Goal: Transaction & Acquisition: Purchase product/service

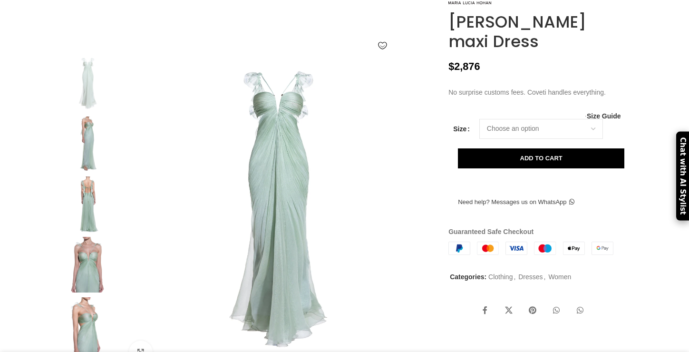
click at [276, 139] on img at bounding box center [279, 213] width 315 height 315
click at [89, 145] on img at bounding box center [88, 145] width 58 height 56
click at [87, 162] on img at bounding box center [88, 145] width 58 height 56
click at [90, 224] on img at bounding box center [88, 205] width 58 height 56
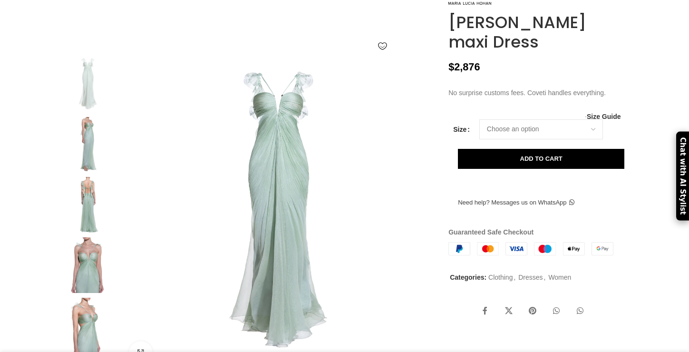
click at [89, 159] on img at bounding box center [88, 145] width 58 height 56
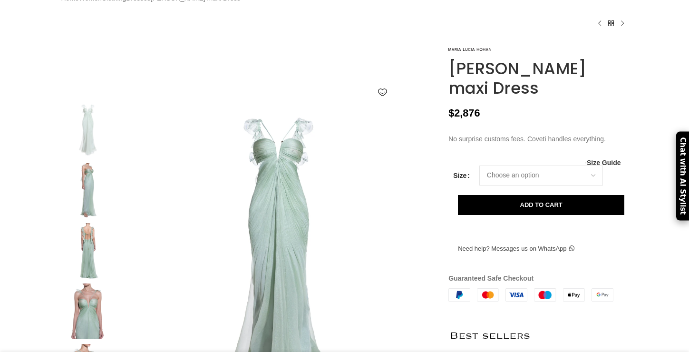
scroll to position [64, 0]
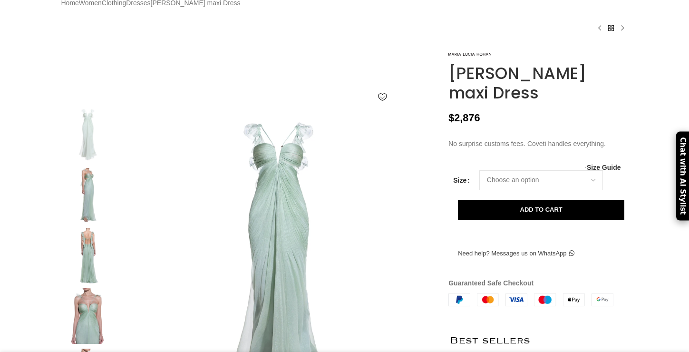
click at [93, 220] on img at bounding box center [88, 196] width 58 height 56
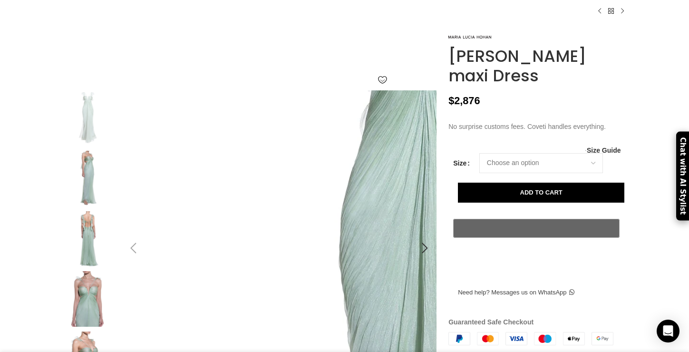
scroll to position [0, 100]
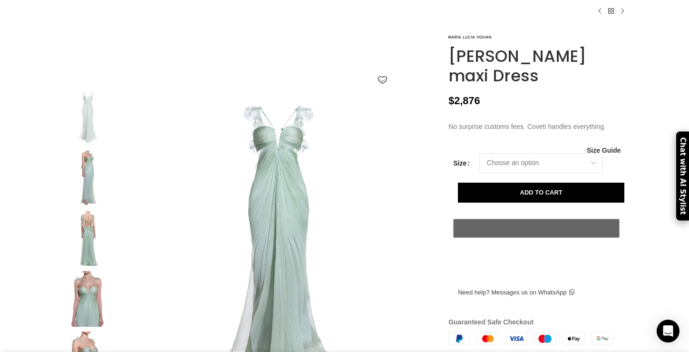
click at [88, 195] on img at bounding box center [88, 179] width 58 height 56
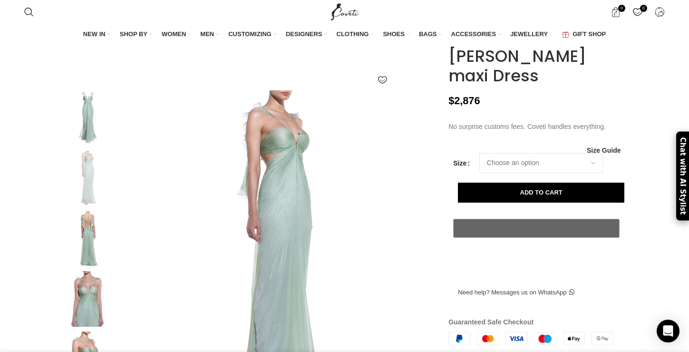
scroll to position [121, 0]
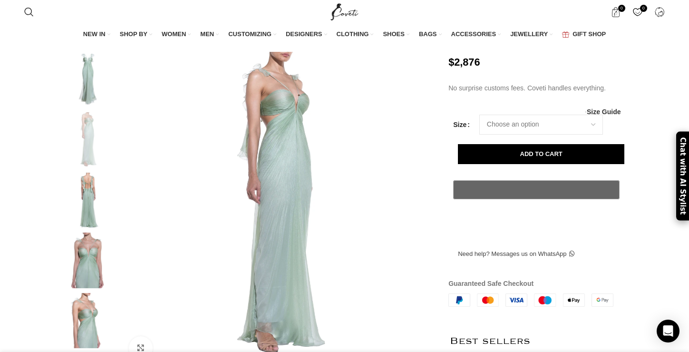
click at [92, 209] on img at bounding box center [88, 201] width 58 height 56
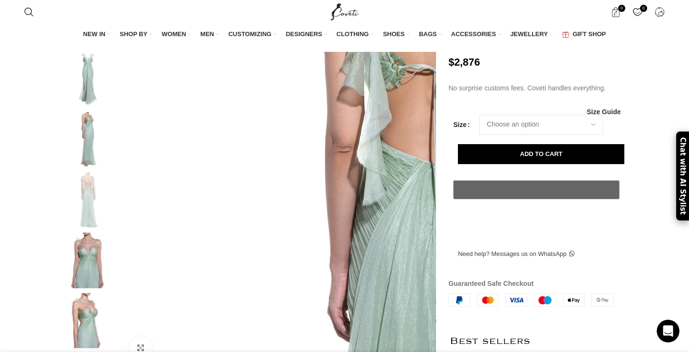
scroll to position [0, 0]
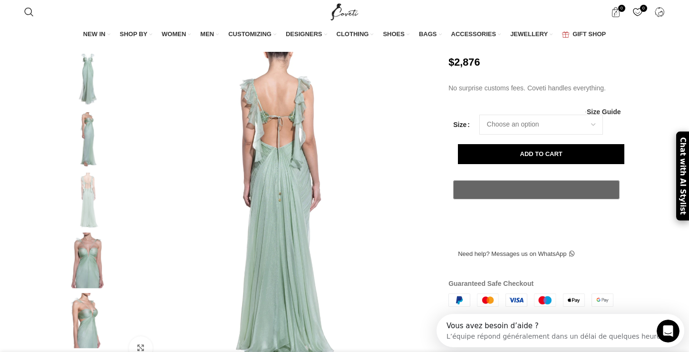
click at [84, 278] on img at bounding box center [88, 261] width 58 height 56
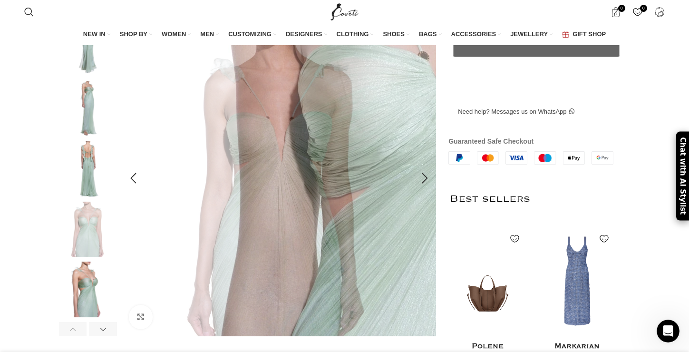
scroll to position [269, 0]
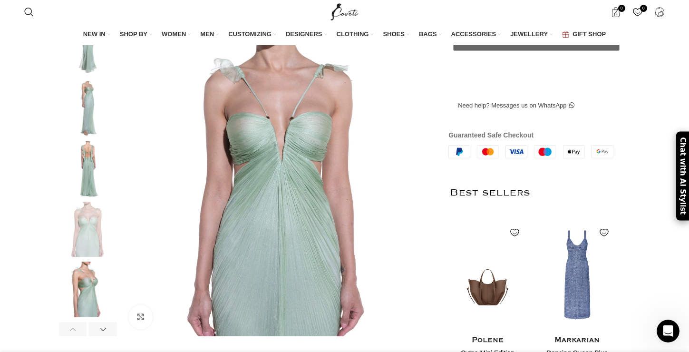
click at [85, 106] on img at bounding box center [88, 109] width 58 height 56
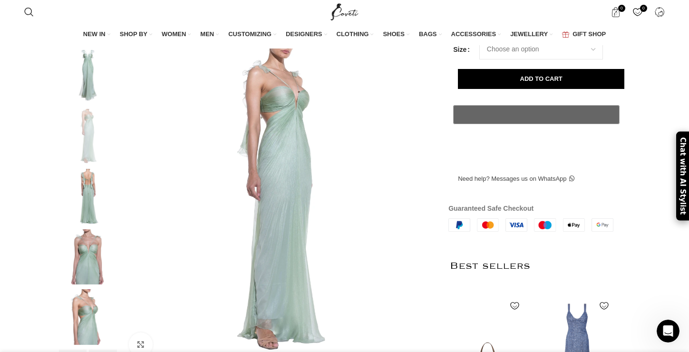
scroll to position [189, 0]
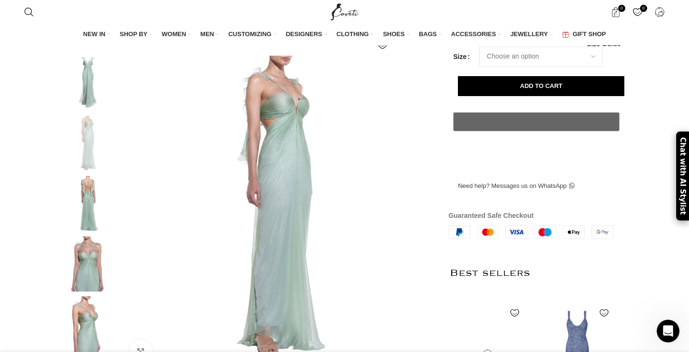
click at [85, 73] on img at bounding box center [88, 84] width 58 height 56
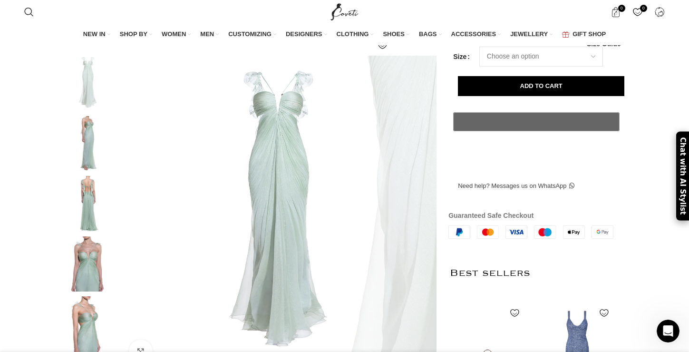
scroll to position [0, 400]
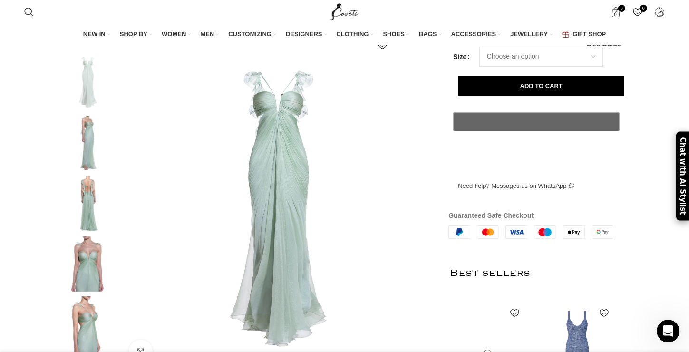
click at [84, 308] on img at bounding box center [88, 324] width 58 height 56
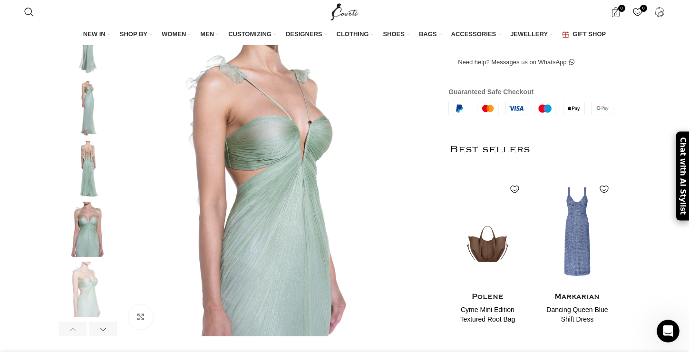
scroll to position [313, 0]
click at [104, 332] on div at bounding box center [103, 329] width 28 height 14
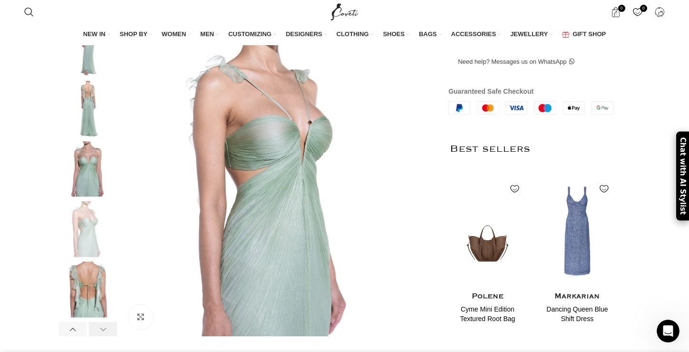
click at [104, 332] on div at bounding box center [103, 329] width 28 height 14
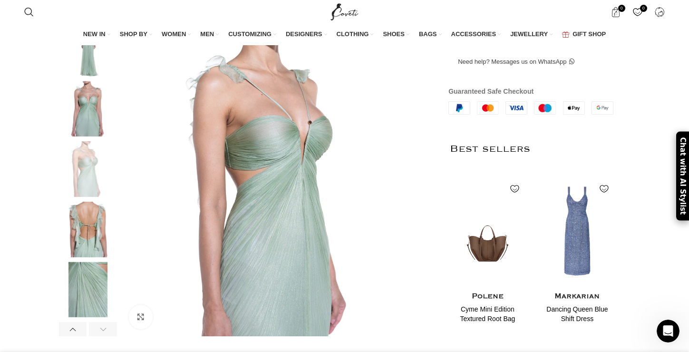
click at [104, 332] on div at bounding box center [103, 329] width 28 height 14
click at [97, 296] on img at bounding box center [88, 290] width 58 height 56
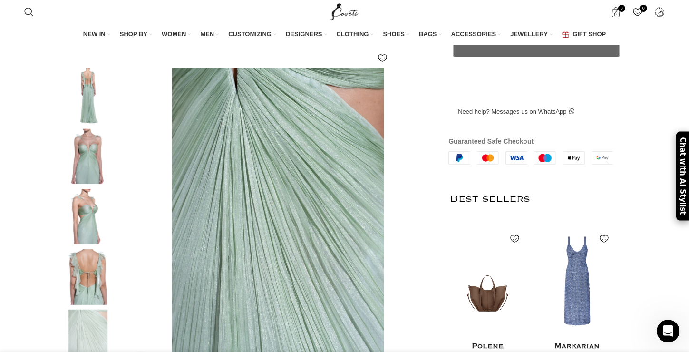
scroll to position [0, 700]
click at [87, 105] on img at bounding box center [88, 96] width 58 height 56
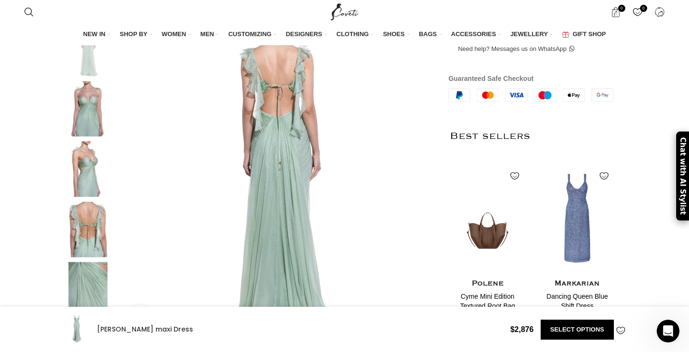
scroll to position [327, 0]
click at [76, 121] on img at bounding box center [88, 109] width 58 height 56
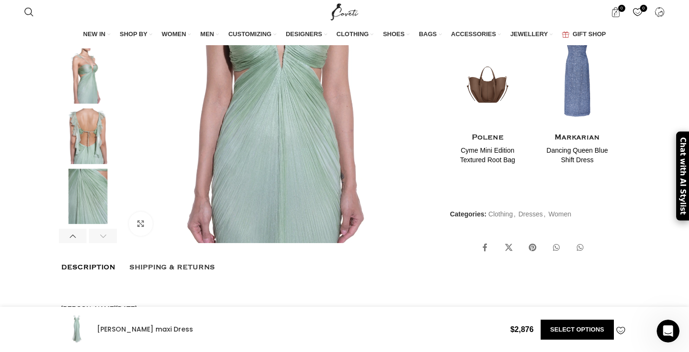
scroll to position [0, 1101]
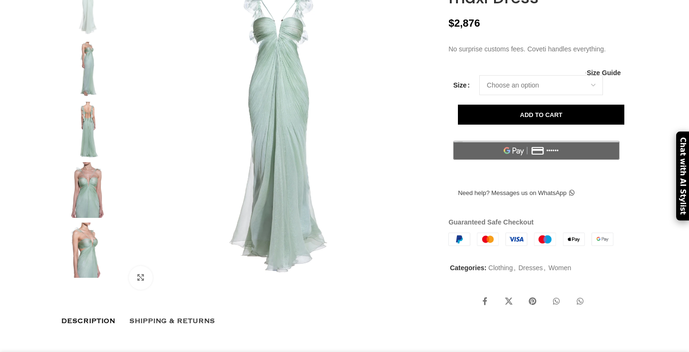
scroll to position [191, 0]
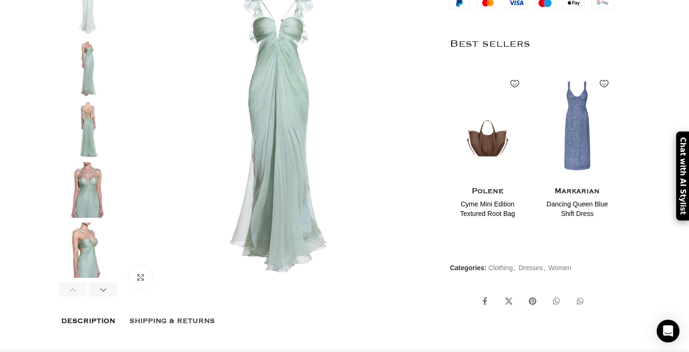
click at [79, 78] on img at bounding box center [88, 70] width 58 height 56
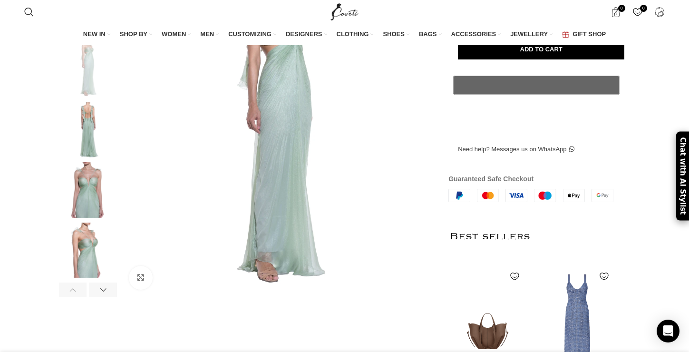
scroll to position [93, 0]
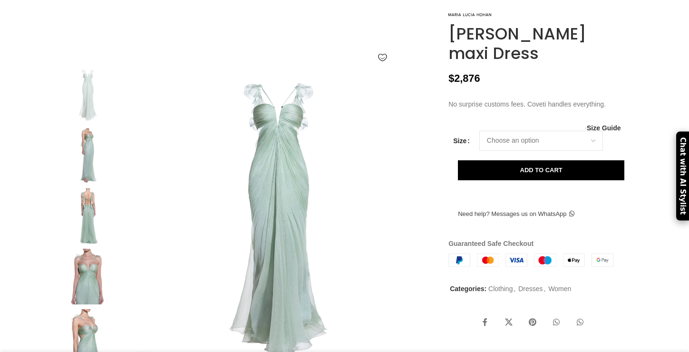
click at [87, 179] on img at bounding box center [88, 156] width 58 height 56
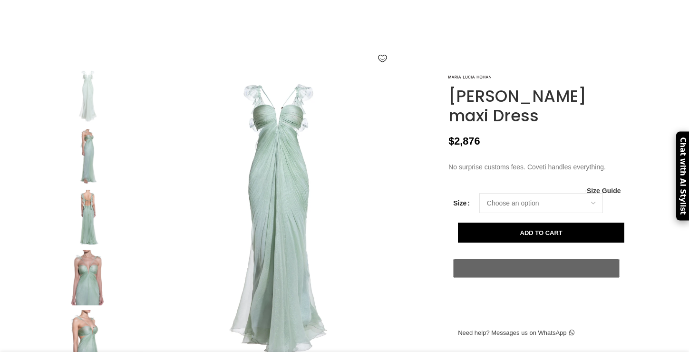
click at [89, 165] on img at bounding box center [88, 157] width 58 height 56
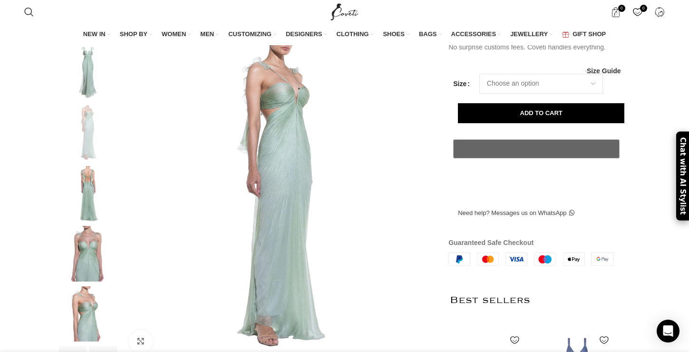
scroll to position [130, 0]
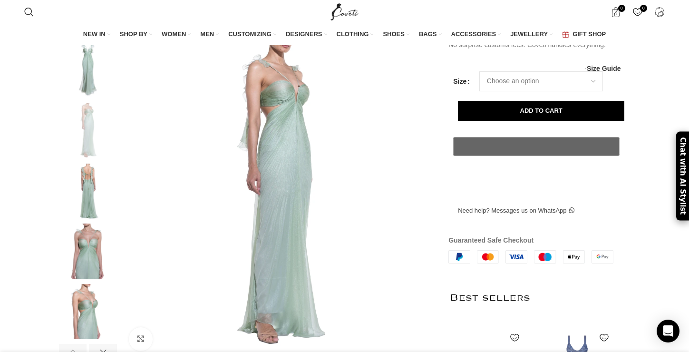
click at [97, 265] on img at bounding box center [88, 252] width 58 height 56
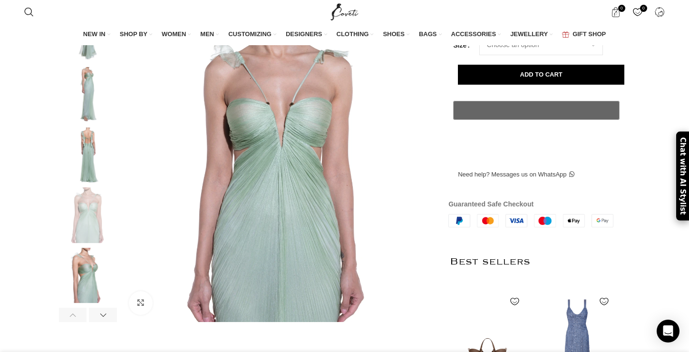
scroll to position [167, 0]
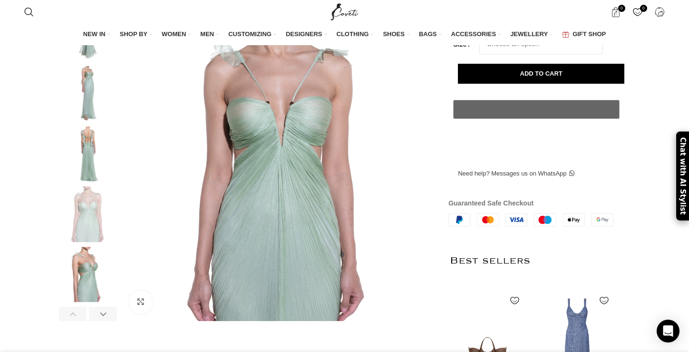
click at [119, 335] on div "Add to wishlist Click to enlarge" at bounding box center [248, 140] width 378 height 389
click at [105, 321] on div at bounding box center [103, 314] width 28 height 14
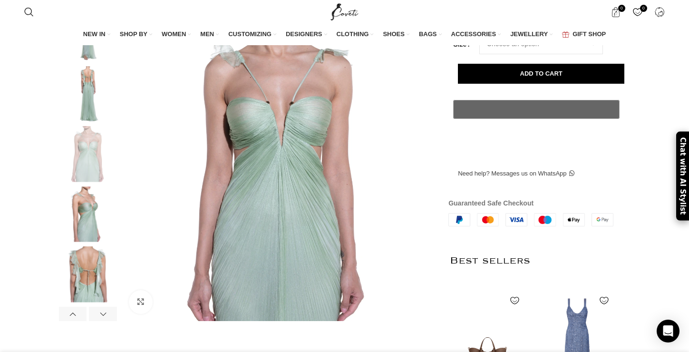
click at [85, 242] on img at bounding box center [88, 214] width 58 height 56
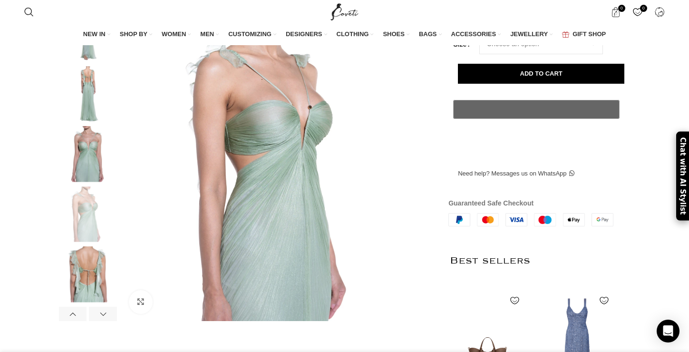
click at [88, 61] on img at bounding box center [88, 34] width 58 height 56
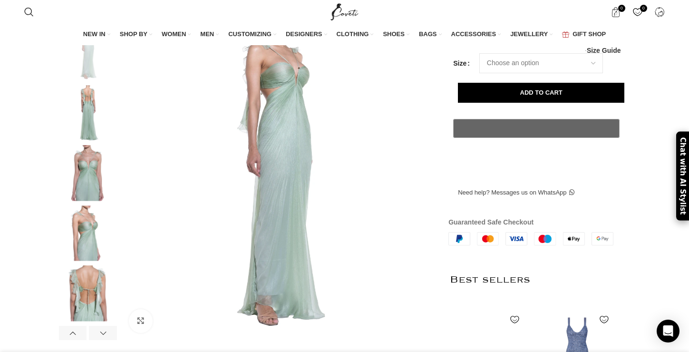
scroll to position [0, 300]
